Goal: Information Seeking & Learning: Learn about a topic

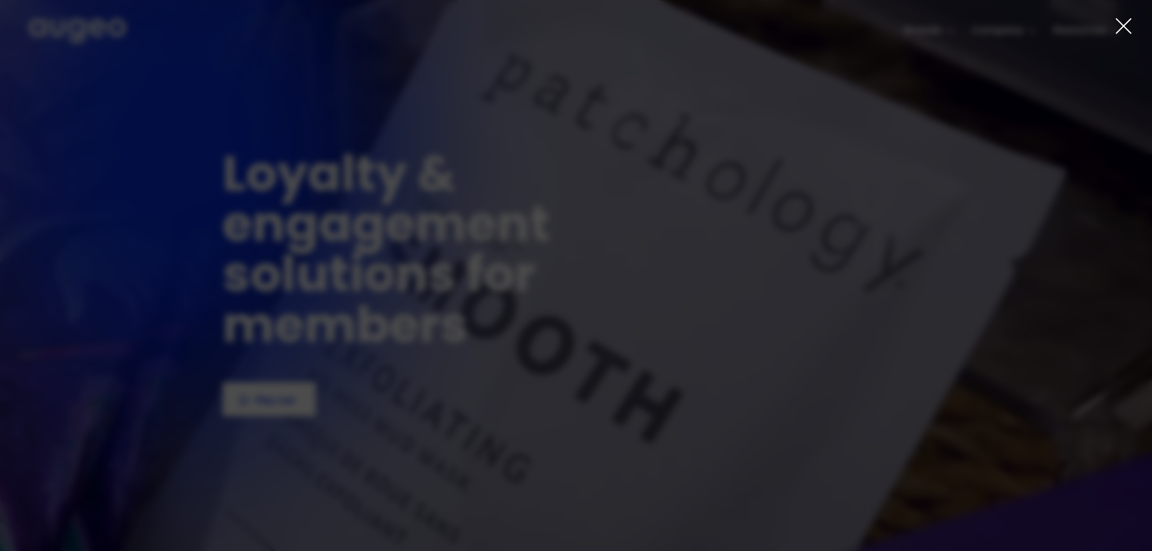
click at [1124, 24] on icon at bounding box center [1123, 26] width 18 height 18
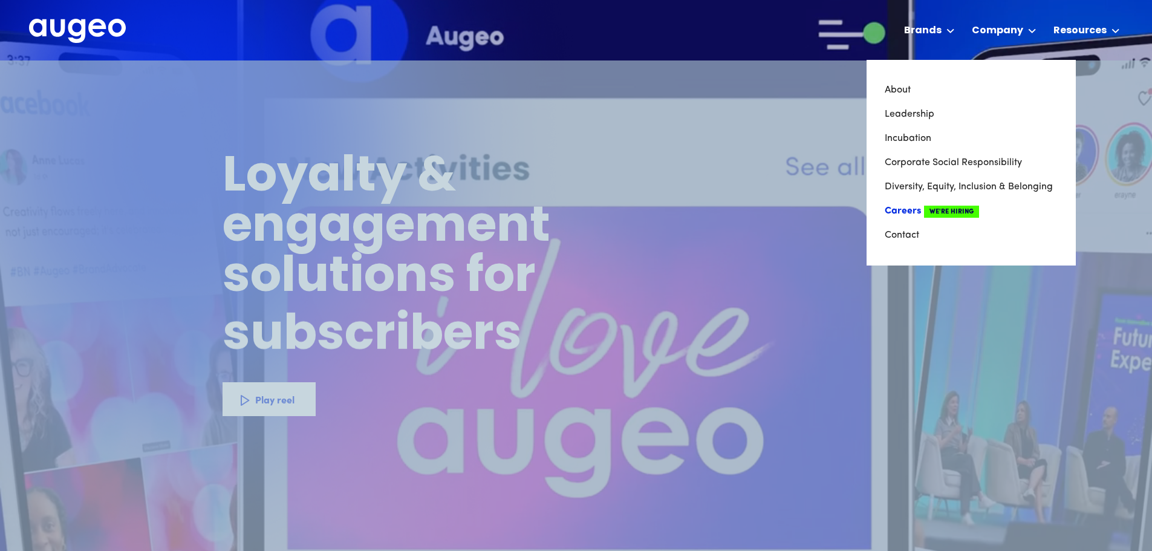
click at [927, 207] on link "Careers We're Hiring" at bounding box center [971, 211] width 173 height 24
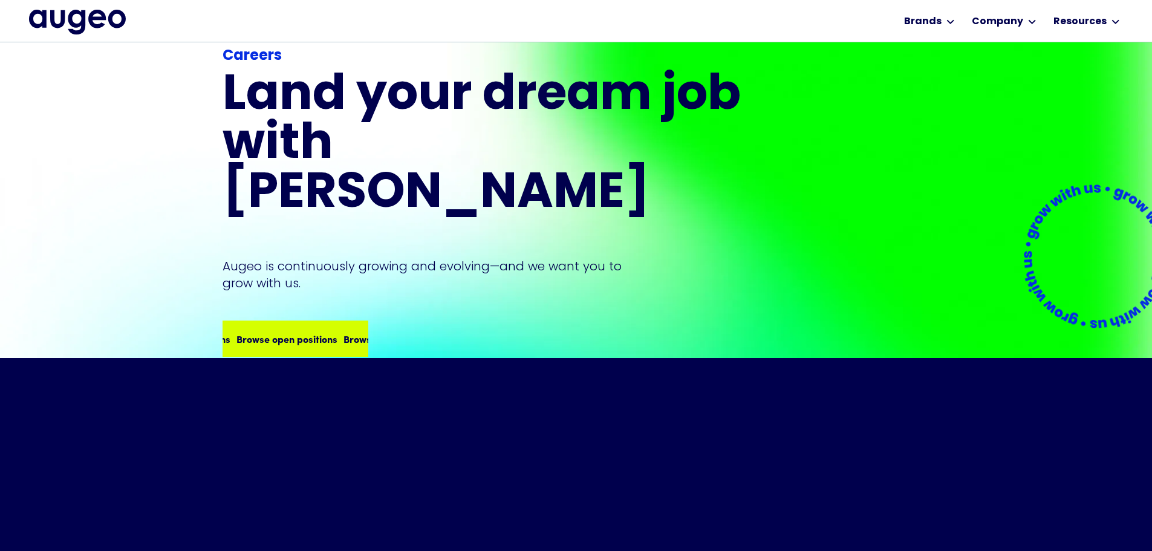
click at [287, 331] on div "Browse open positions" at bounding box center [286, 338] width 101 height 15
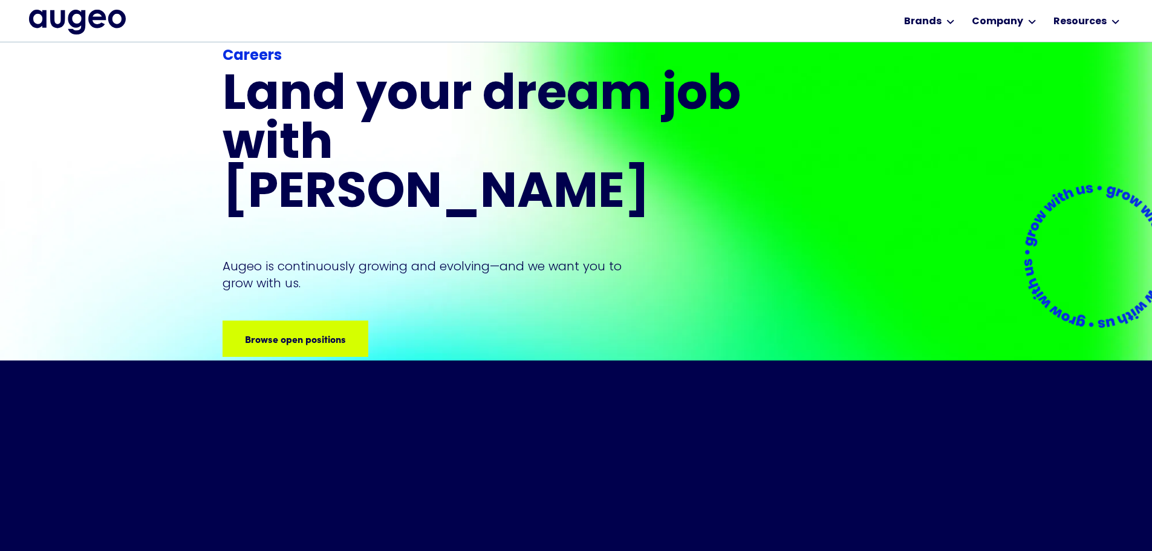
scroll to position [122, 0]
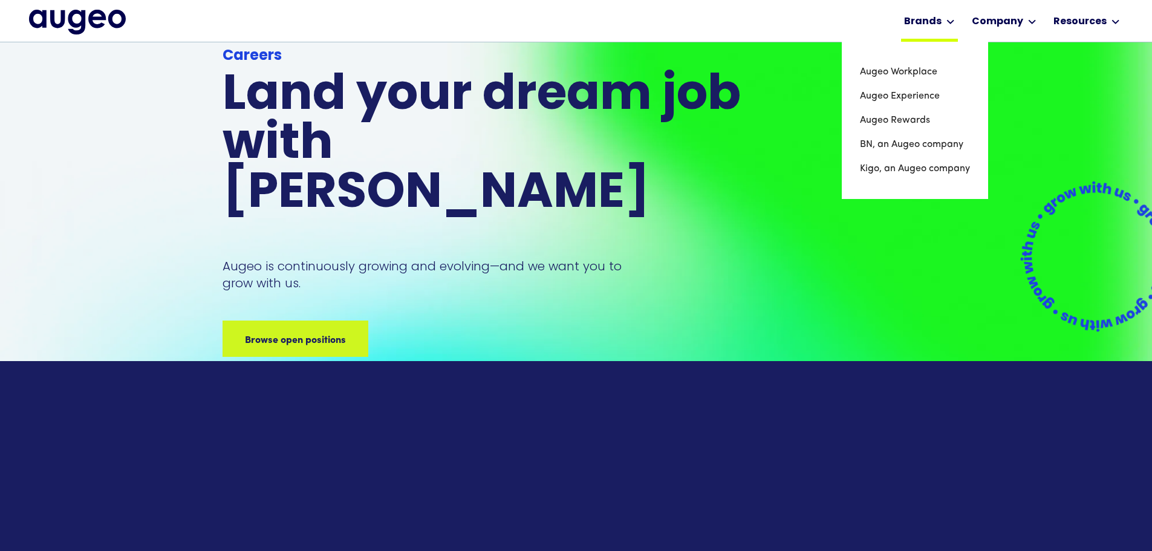
click at [918, 12] on div "Brands" at bounding box center [929, 21] width 57 height 42
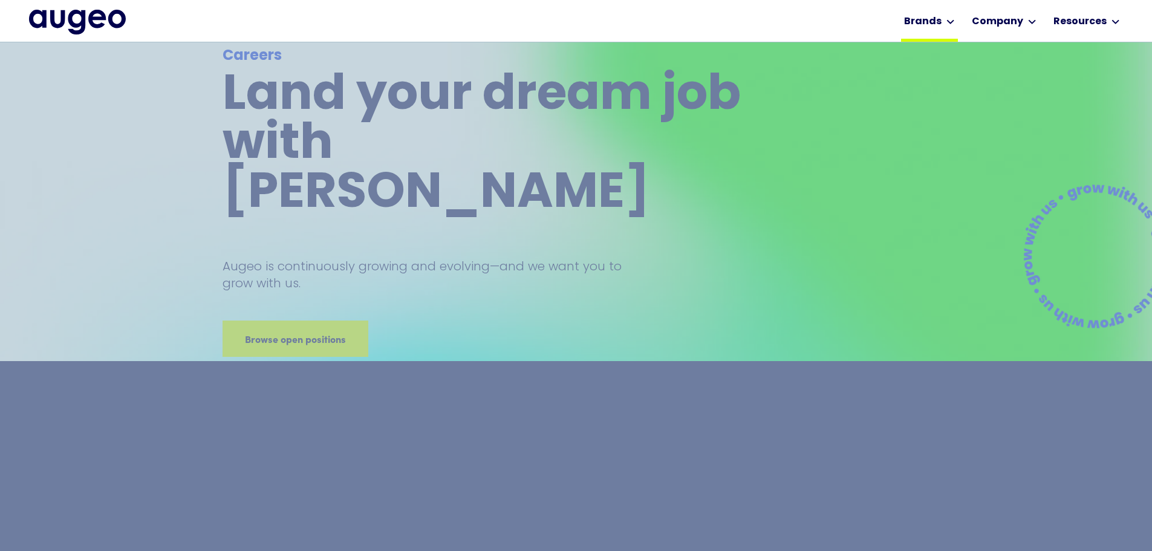
click at [920, 20] on div "Brands" at bounding box center [922, 22] width 37 height 15
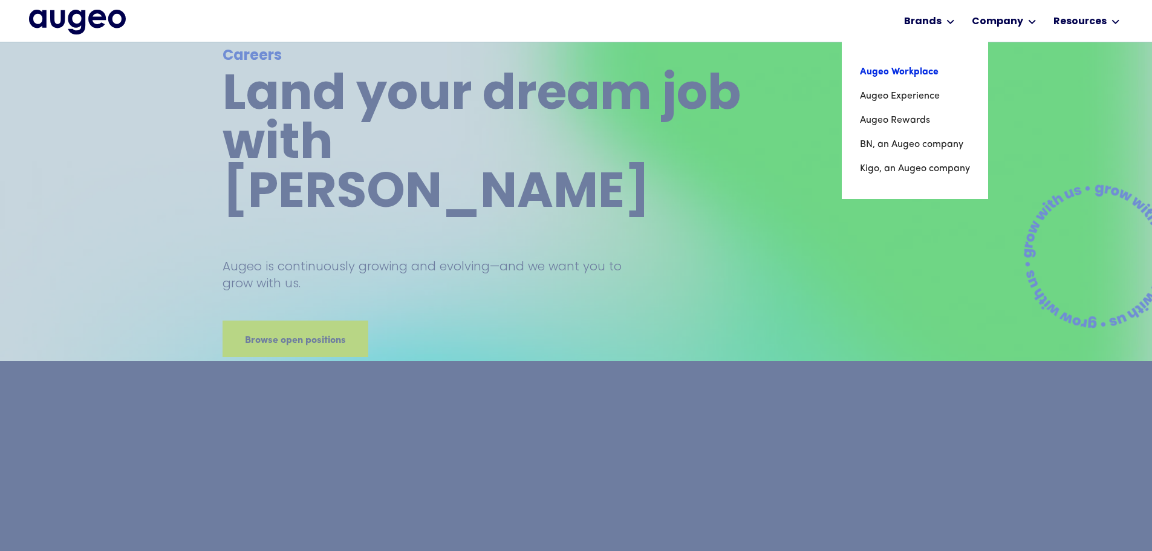
click at [920, 69] on link "Augeo Workplace" at bounding box center [915, 72] width 110 height 24
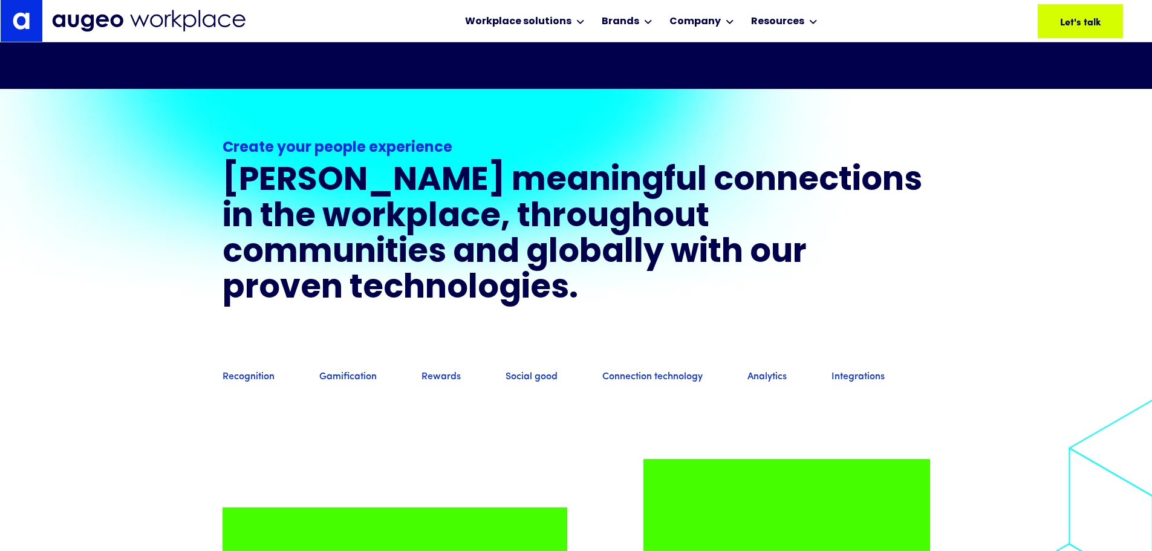
scroll to position [975, 0]
